Goal: Contribute content: Add original content to the website for others to see

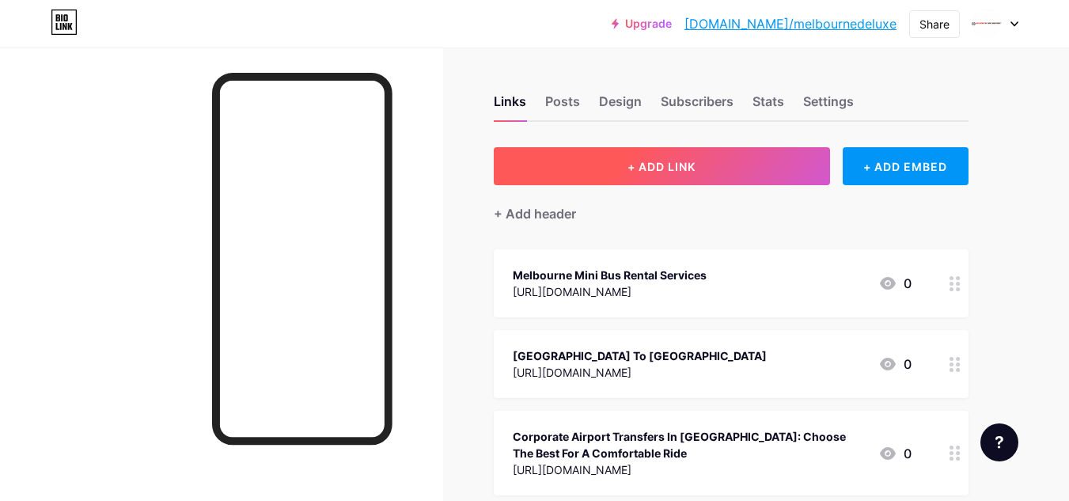
click at [588, 169] on button "+ ADD LINK" at bounding box center [662, 166] width 336 height 38
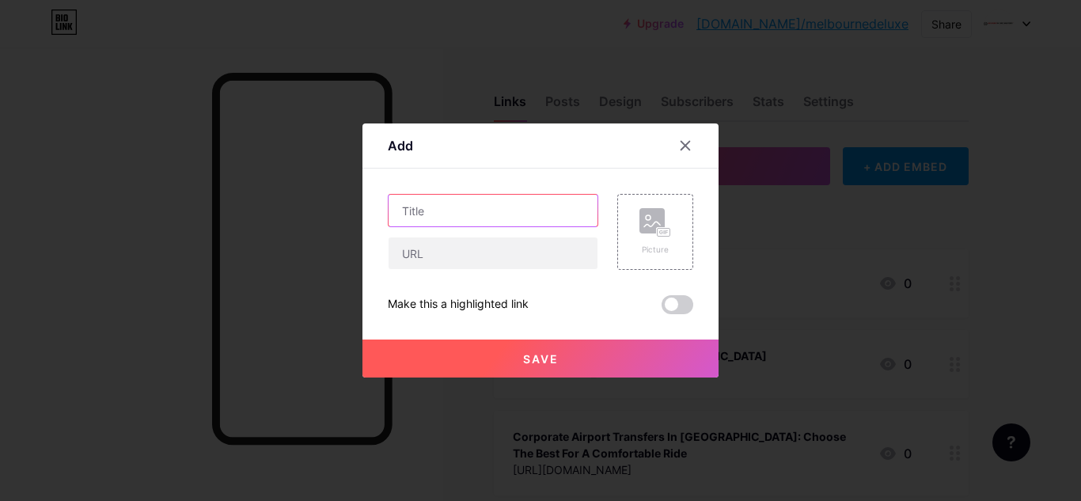
click at [465, 206] on input "text" at bounding box center [493, 211] width 209 height 32
paste input "Range Rover for Hire"
type input "Range Rover for Hire"
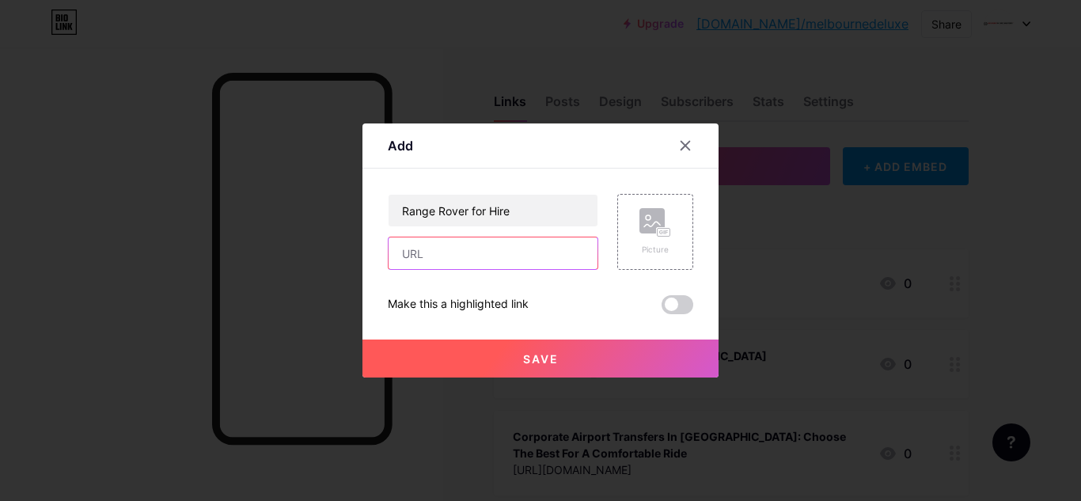
click at [439, 249] on input "text" at bounding box center [493, 253] width 209 height 32
click at [442, 259] on input "text" at bounding box center [493, 253] width 209 height 32
paste input "[URL][DOMAIN_NAME]"
type input "[URL][DOMAIN_NAME]"
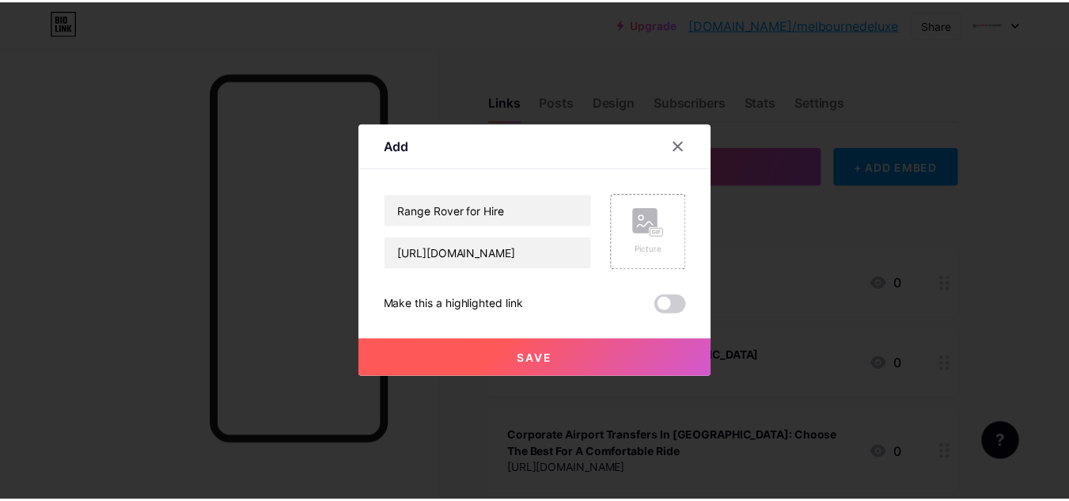
scroll to position [0, 0]
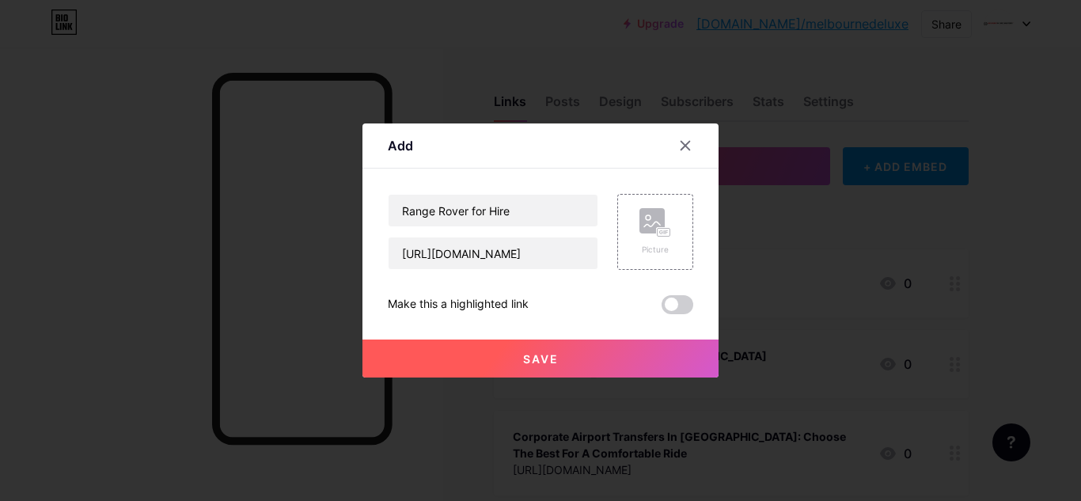
click at [464, 351] on button "Save" at bounding box center [541, 359] width 356 height 38
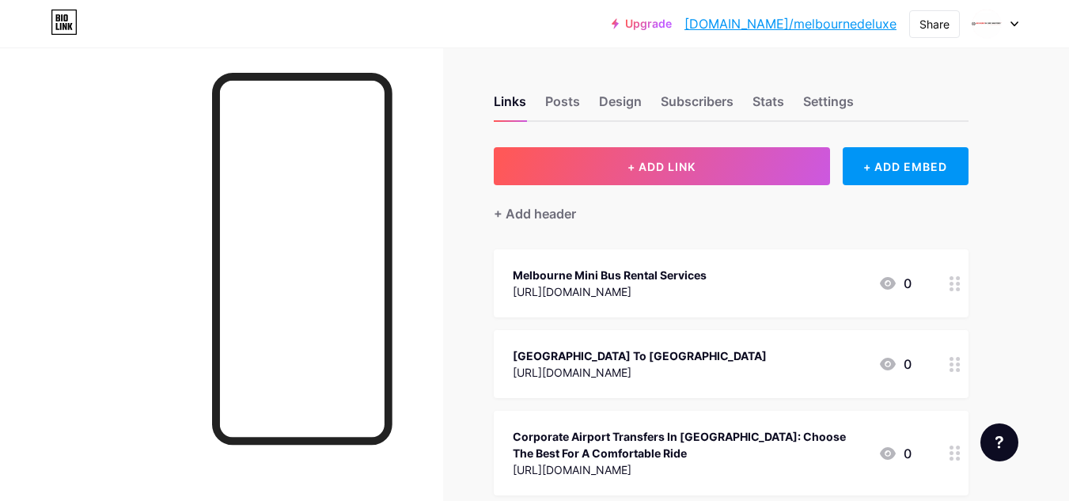
click at [119, 259] on div at bounding box center [221, 297] width 443 height 501
click at [154, 238] on div at bounding box center [221, 297] width 443 height 501
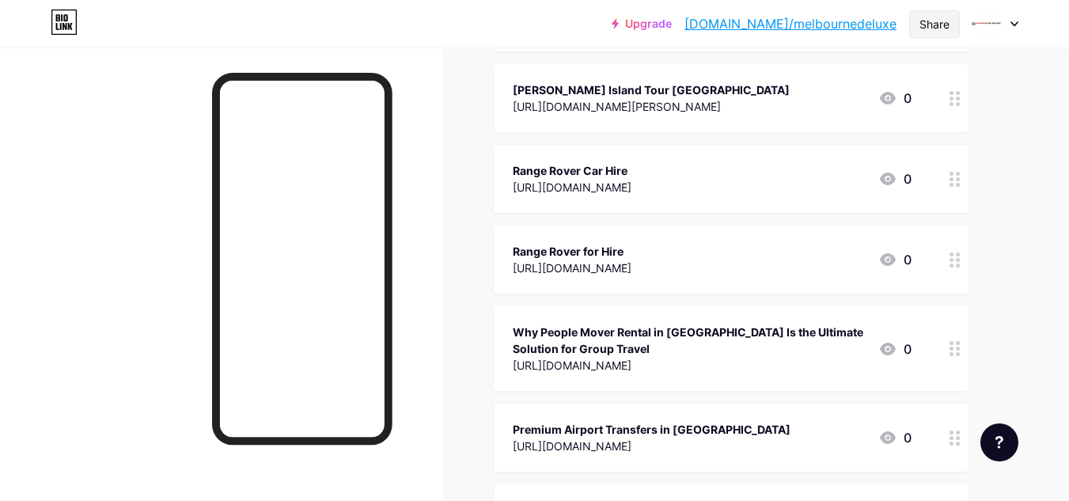
click at [939, 28] on div "Share" at bounding box center [935, 24] width 30 height 17
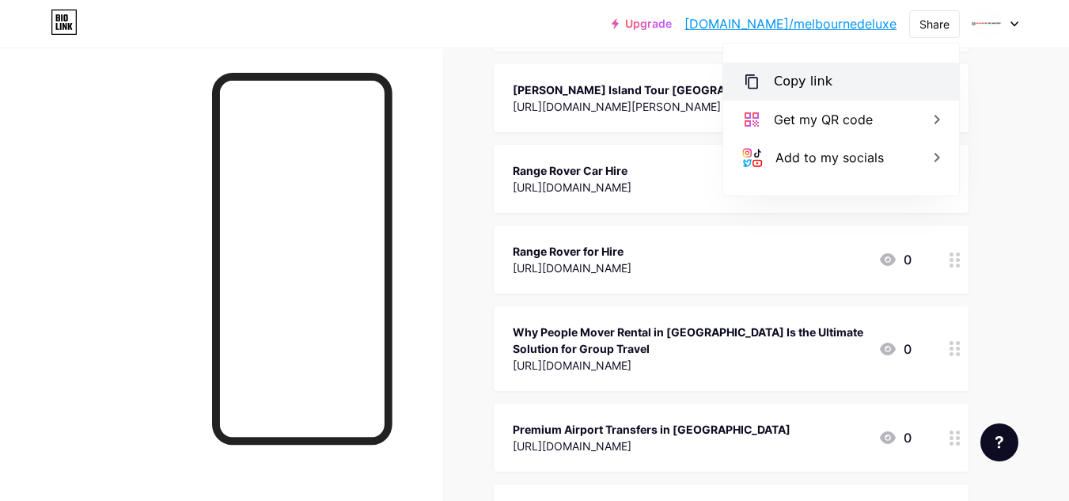
click at [853, 76] on div "Copy link" at bounding box center [841, 82] width 236 height 38
click at [166, 308] on div at bounding box center [221, 297] width 443 height 501
